Goal: Information Seeking & Learning: Learn about a topic

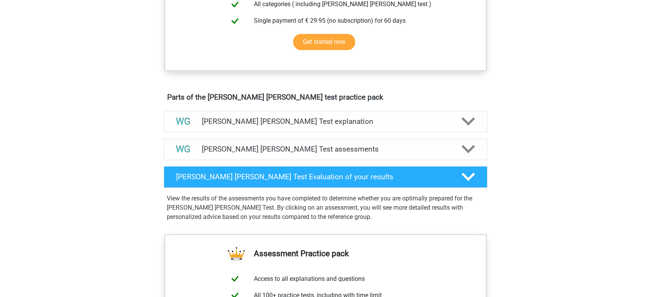
scroll to position [57, 0]
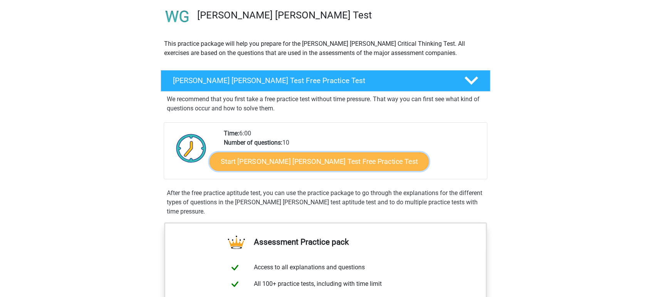
click at [303, 164] on link "Start [PERSON_NAME] [PERSON_NAME] Test Free Practice Test" at bounding box center [318, 161] width 219 height 18
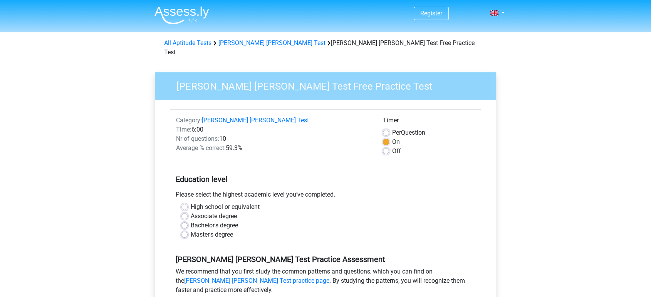
scroll to position [43, 0]
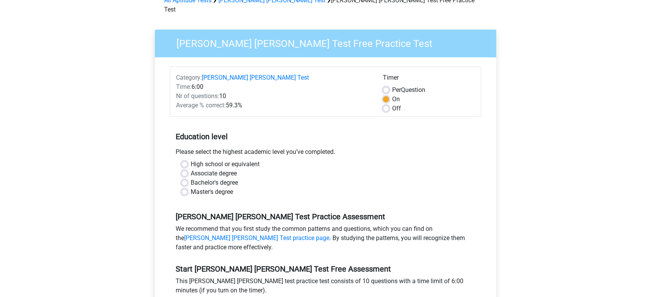
click at [191, 188] on label "Master's degree" at bounding box center [212, 192] width 42 height 9
click at [186, 188] on input "Master's degree" at bounding box center [184, 192] width 6 height 8
radio input "true"
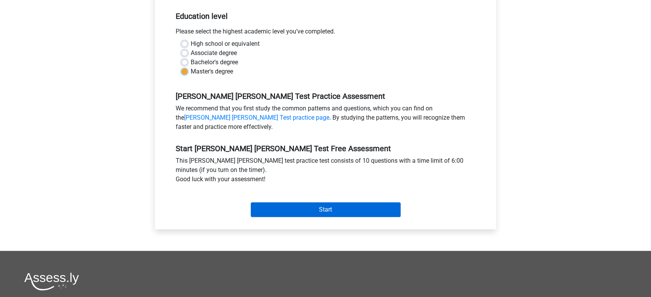
scroll to position [171, 0]
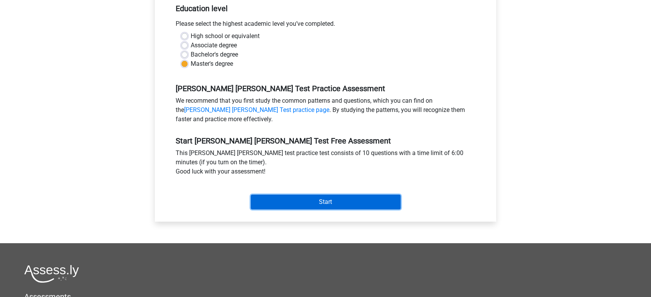
click at [328, 195] on input "Start" at bounding box center [326, 202] width 150 height 15
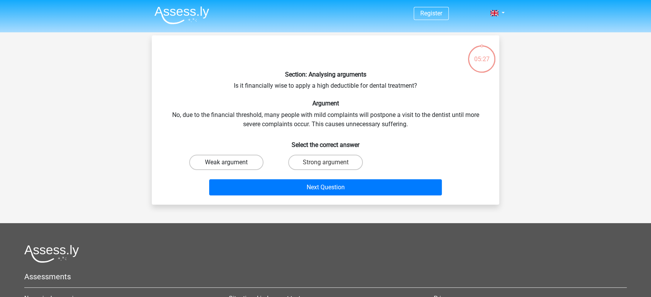
click at [238, 160] on label "Weak argument" at bounding box center [226, 162] width 74 height 15
click at [231, 162] on input "Weak argument" at bounding box center [228, 164] width 5 height 5
radio input "true"
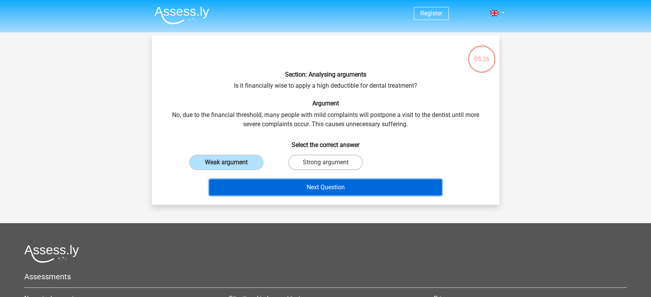
click at [317, 184] on button "Next Question" at bounding box center [325, 187] width 233 height 16
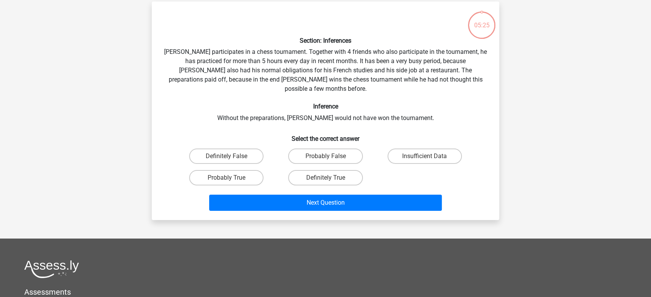
scroll to position [35, 0]
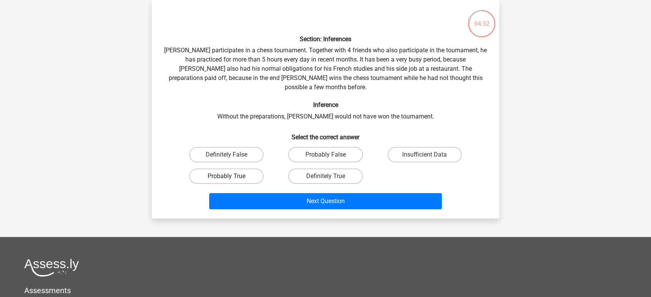
click at [233, 169] on label "Probably True" at bounding box center [226, 176] width 74 height 15
click at [231, 176] on input "Probably True" at bounding box center [228, 178] width 5 height 5
radio input "true"
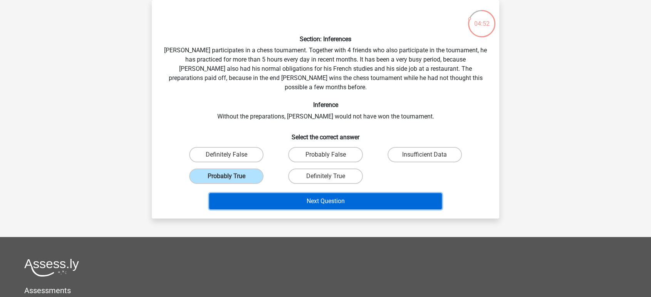
click at [308, 194] on button "Next Question" at bounding box center [325, 201] width 233 height 16
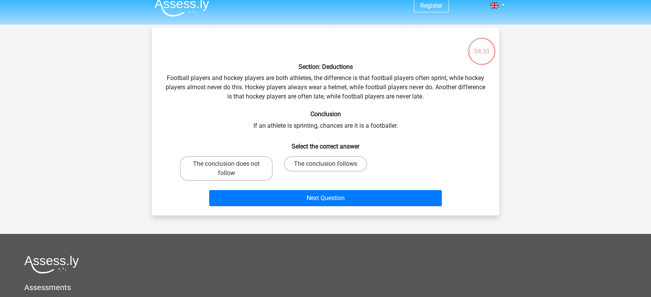
scroll to position [0, 0]
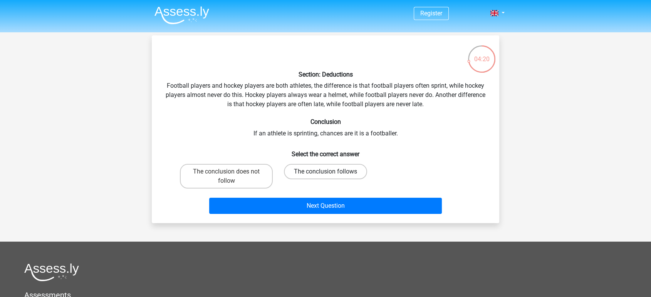
click at [336, 170] on label "The conclusion follows" at bounding box center [325, 171] width 83 height 15
click at [330, 172] on input "The conclusion follows" at bounding box center [327, 174] width 5 height 5
radio input "true"
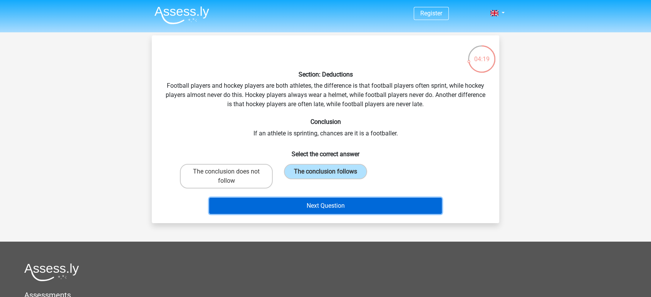
click at [333, 205] on button "Next Question" at bounding box center [325, 206] width 233 height 16
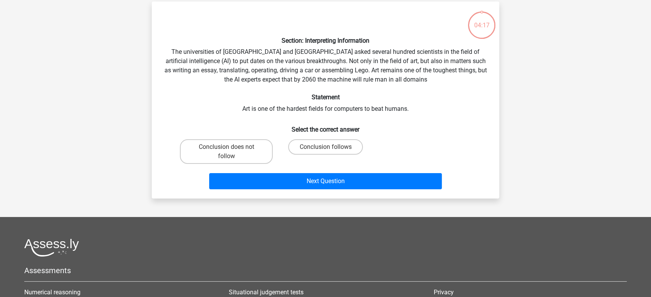
scroll to position [35, 0]
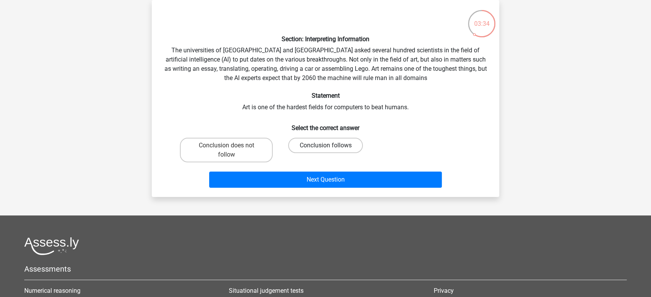
click at [323, 144] on label "Conclusion follows" at bounding box center [325, 145] width 74 height 15
click at [325, 146] on input "Conclusion follows" at bounding box center [327, 148] width 5 height 5
radio input "true"
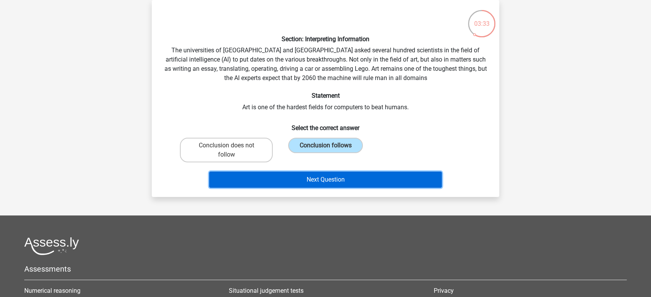
click at [327, 179] on button "Next Question" at bounding box center [325, 180] width 233 height 16
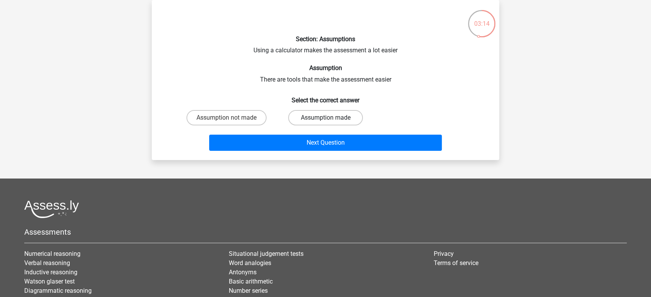
click at [325, 116] on label "Assumption made" at bounding box center [325, 117] width 74 height 15
click at [325, 118] on input "Assumption made" at bounding box center [327, 120] width 5 height 5
radio input "true"
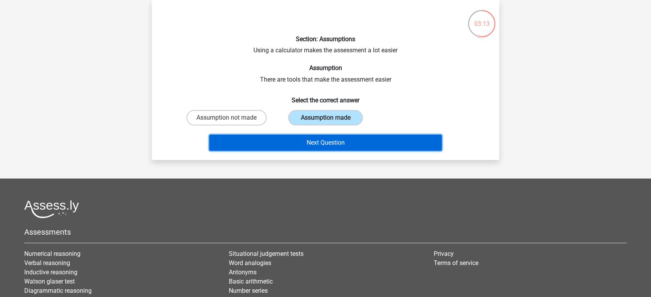
click at [325, 144] on button "Next Question" at bounding box center [325, 143] width 233 height 16
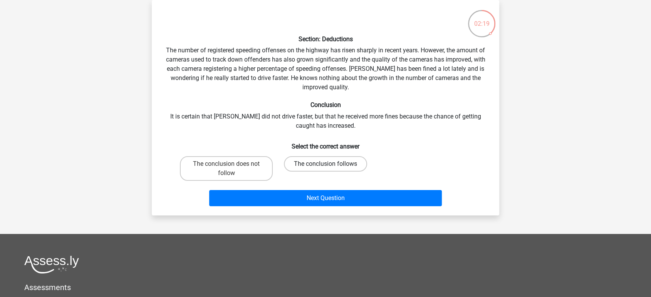
click at [328, 162] on label "The conclusion follows" at bounding box center [325, 163] width 83 height 15
click at [328, 164] on input "The conclusion follows" at bounding box center [327, 166] width 5 height 5
radio input "true"
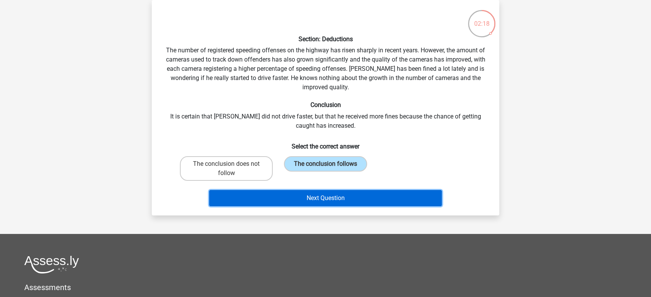
click at [331, 198] on button "Next Question" at bounding box center [325, 198] width 233 height 16
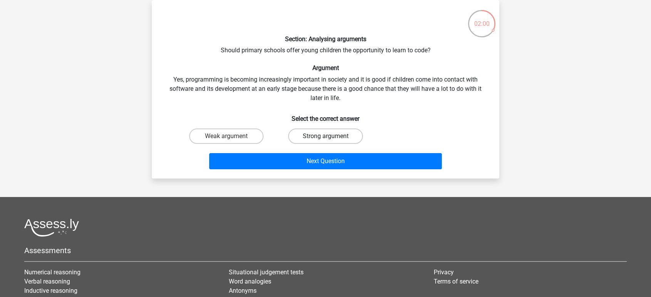
click at [321, 137] on label "Strong argument" at bounding box center [325, 136] width 74 height 15
click at [325, 137] on input "Strong argument" at bounding box center [327, 138] width 5 height 5
radio input "true"
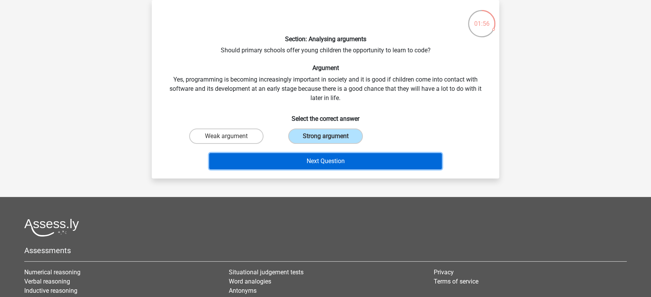
click at [324, 159] on button "Next Question" at bounding box center [325, 161] width 233 height 16
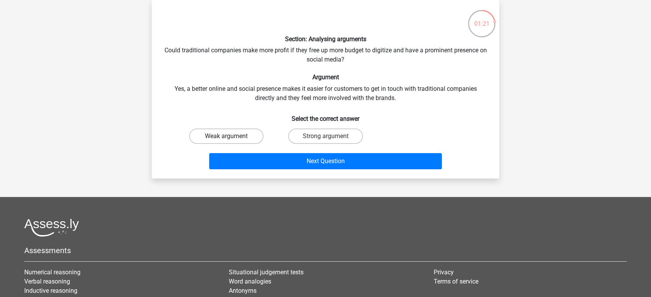
click at [234, 137] on label "Weak argument" at bounding box center [226, 136] width 74 height 15
click at [231, 137] on input "Weak argument" at bounding box center [228, 138] width 5 height 5
radio input "true"
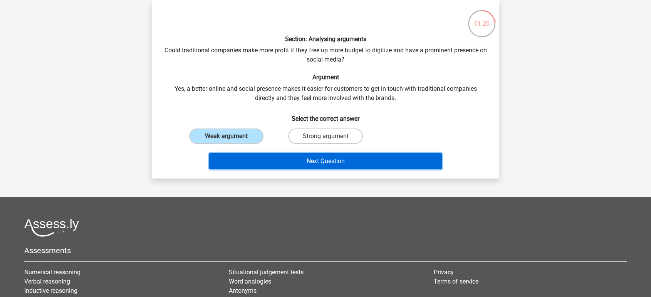
click at [315, 157] on button "Next Question" at bounding box center [325, 161] width 233 height 16
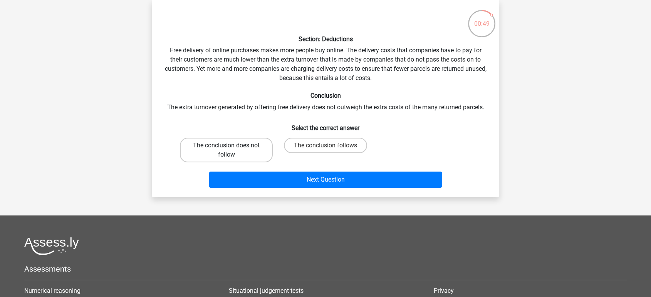
click at [237, 144] on label "The conclusion does not follow" at bounding box center [226, 150] width 93 height 25
click at [231, 146] on input "The conclusion does not follow" at bounding box center [228, 148] width 5 height 5
radio input "true"
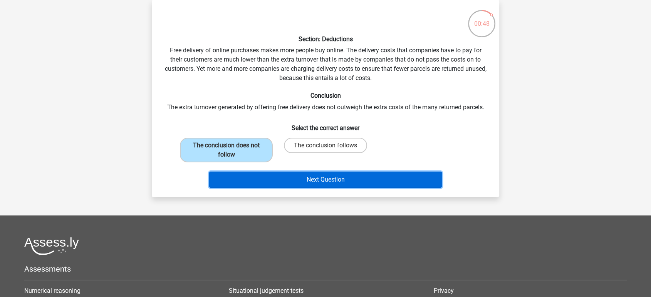
click at [312, 178] on button "Next Question" at bounding box center [325, 180] width 233 height 16
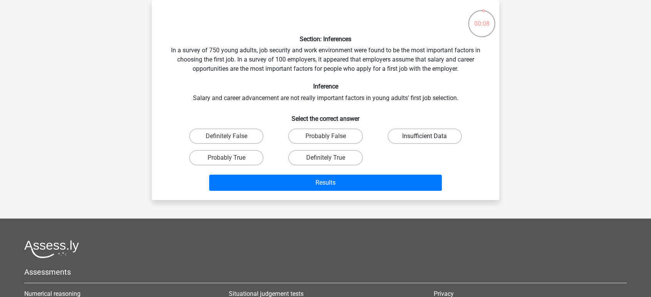
click at [416, 134] on label "Insufficient Data" at bounding box center [424, 136] width 74 height 15
click at [424, 136] on input "Insufficient Data" at bounding box center [426, 138] width 5 height 5
radio input "true"
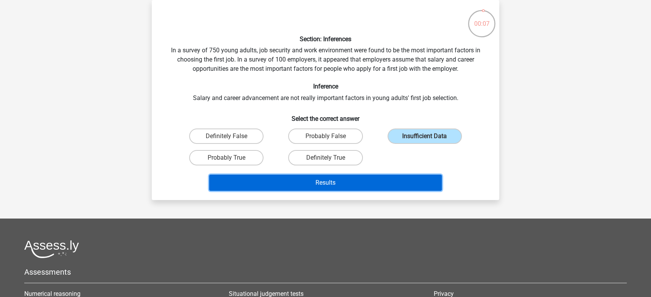
click at [333, 181] on button "Results" at bounding box center [325, 183] width 233 height 16
